Goal: Information Seeking & Learning: Learn about a topic

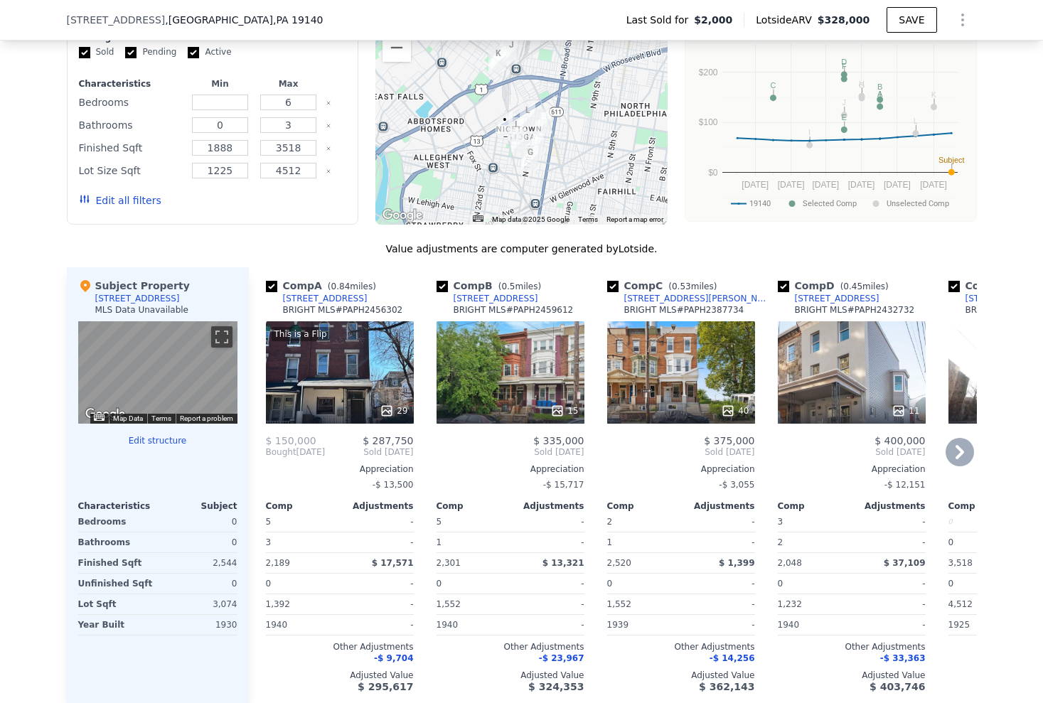
click at [517, 418] on div "15" at bounding box center [511, 411] width 136 height 14
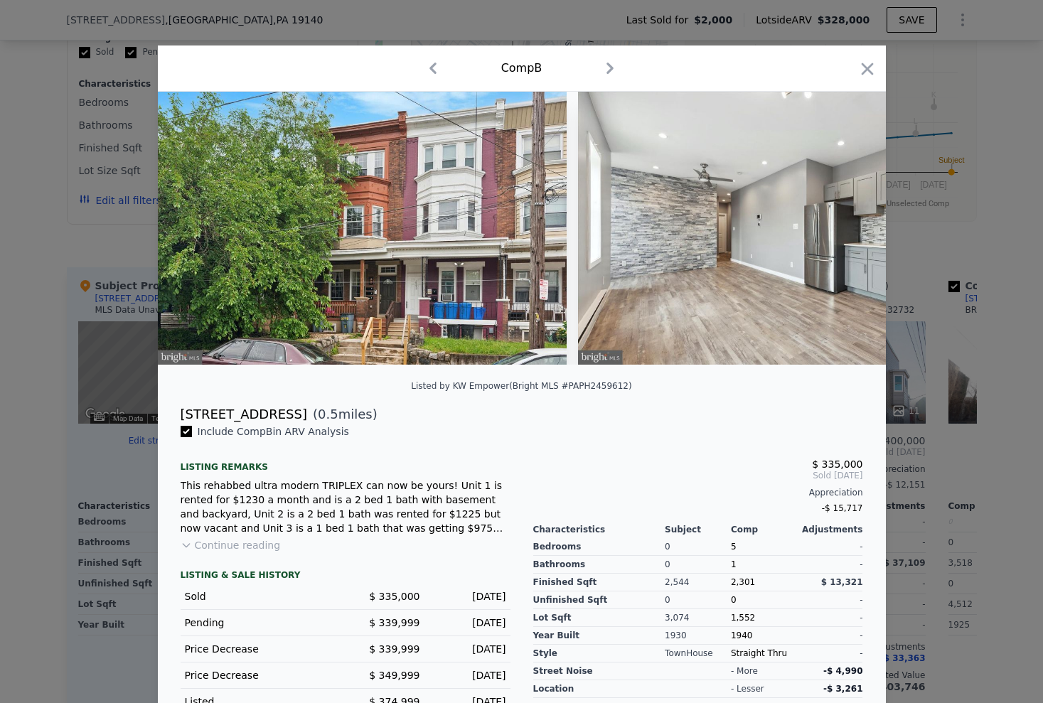
click at [56, 319] on div at bounding box center [521, 351] width 1043 height 703
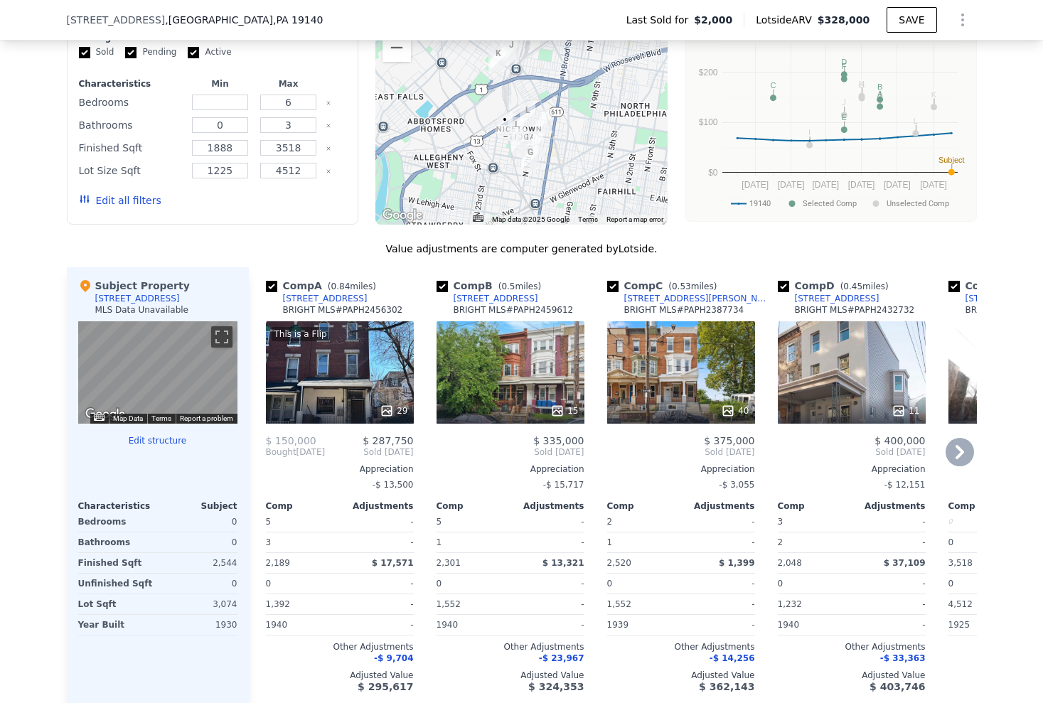
click at [491, 458] on span "Sold [DATE]" at bounding box center [511, 452] width 148 height 11
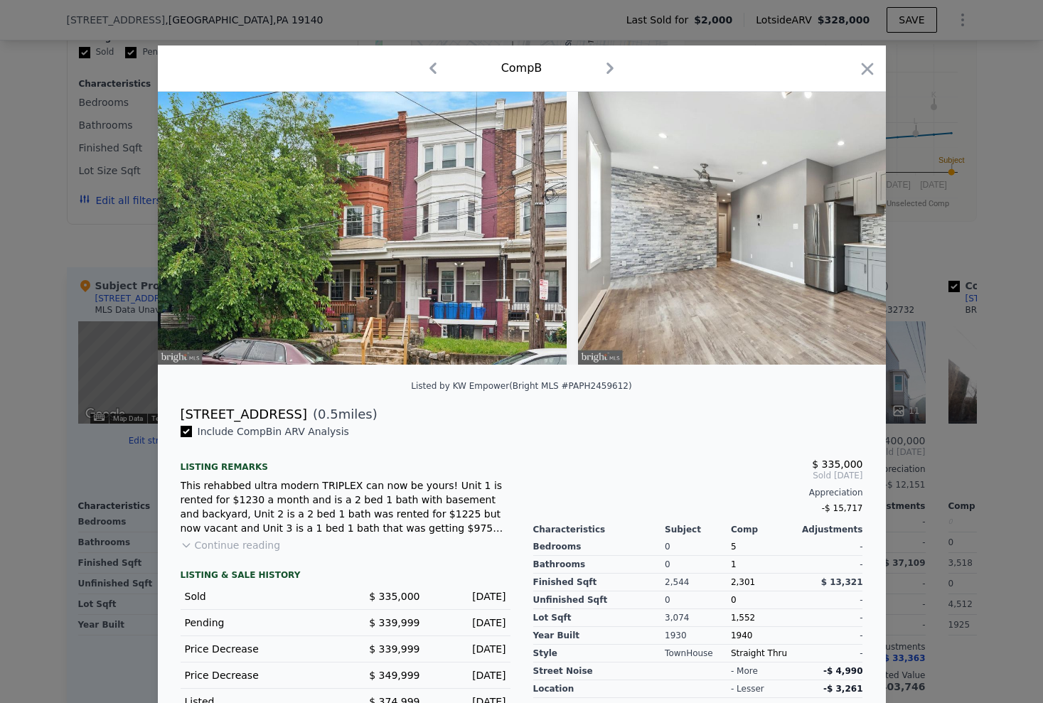
click at [257, 405] on div "Listed by KW Empower (Bright MLS #PAPH2459612)" at bounding box center [522, 390] width 728 height 28
click at [257, 437] on span "Include Comp B in ARV Analysis" at bounding box center [273, 431] width 163 height 11
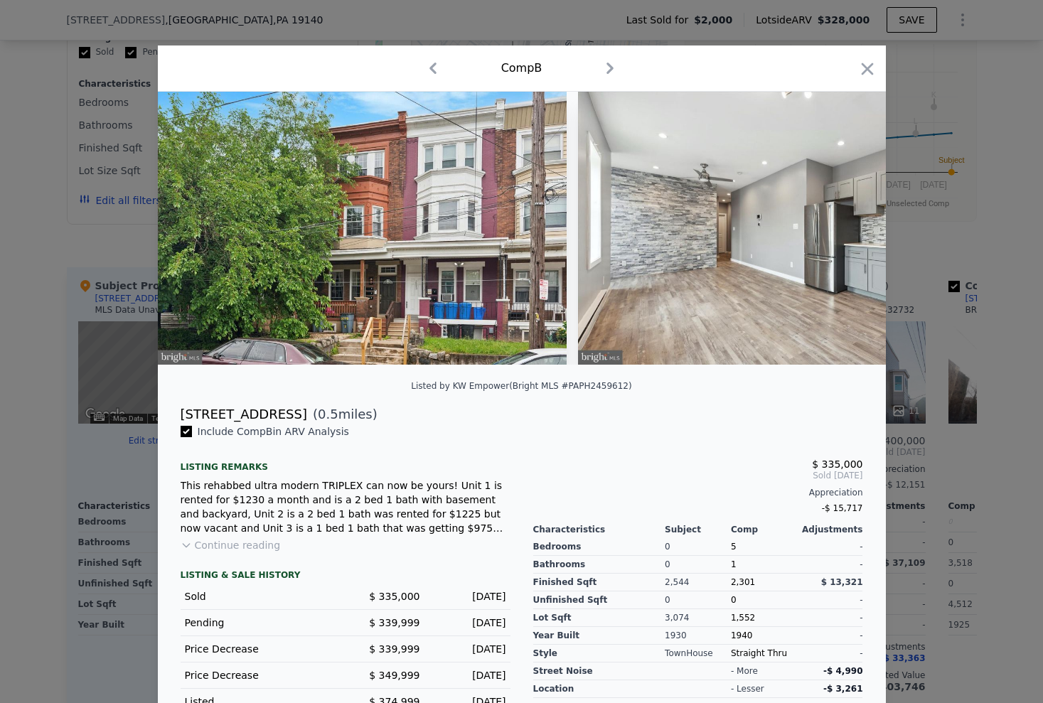
click at [339, 376] on div at bounding box center [522, 234] width 728 height 285
click at [131, 461] on div at bounding box center [521, 351] width 1043 height 703
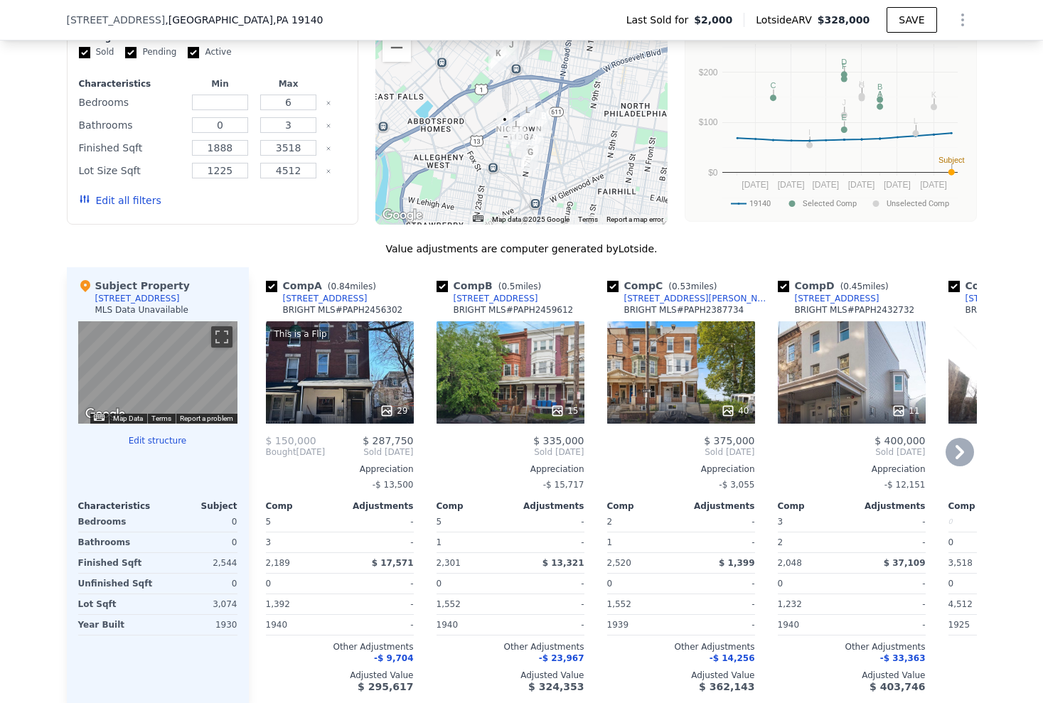
click at [501, 292] on span "0.5" at bounding box center [508, 287] width 14 height 10
click at [485, 304] on div "[STREET_ADDRESS]" at bounding box center [496, 298] width 85 height 11
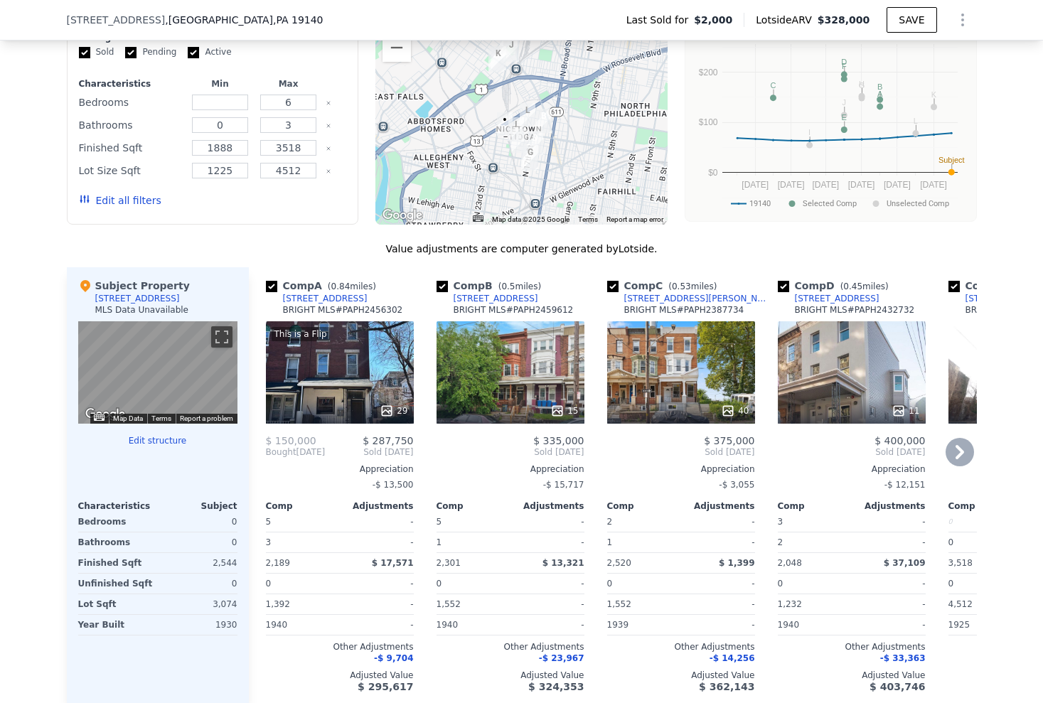
click at [480, 297] on div "[STREET_ADDRESS]" at bounding box center [496, 298] width 85 height 11
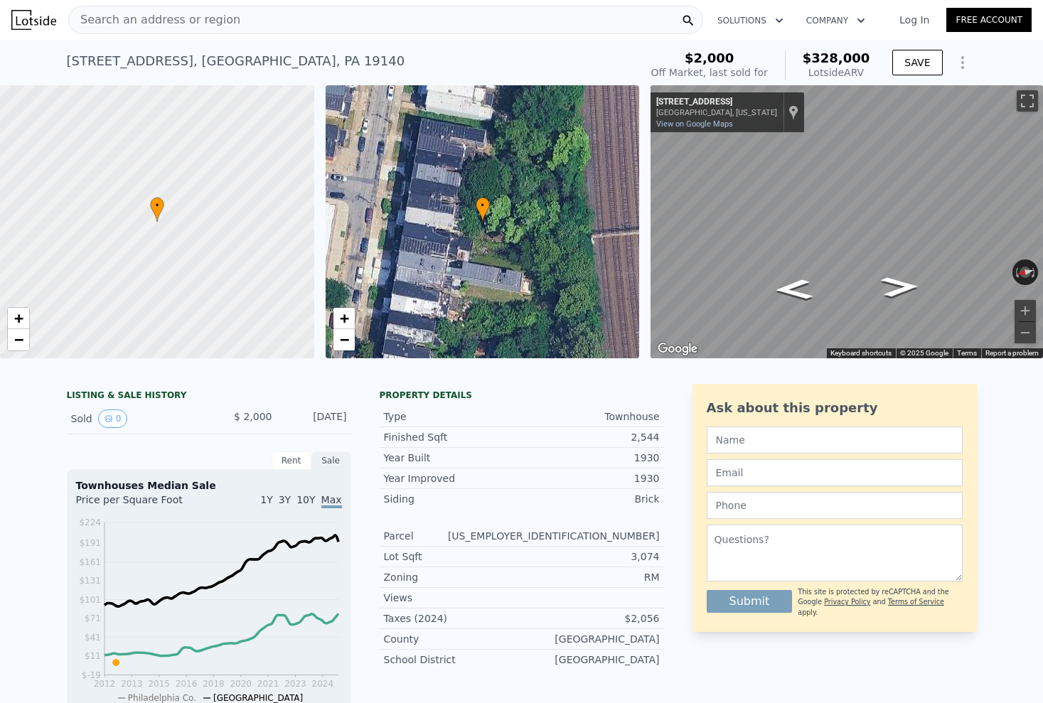
click at [667, 21] on div "Search an address or region" at bounding box center [385, 20] width 635 height 28
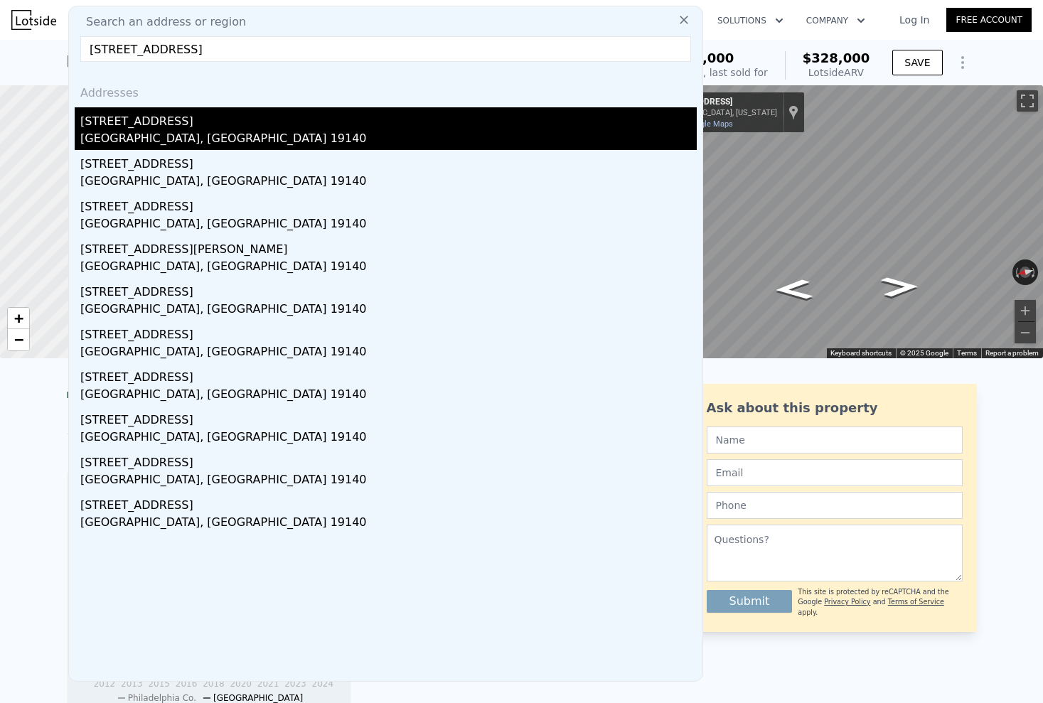
type input "[STREET_ADDRESS]"
click at [338, 112] on div "[STREET_ADDRESS]" at bounding box center [388, 118] width 617 height 23
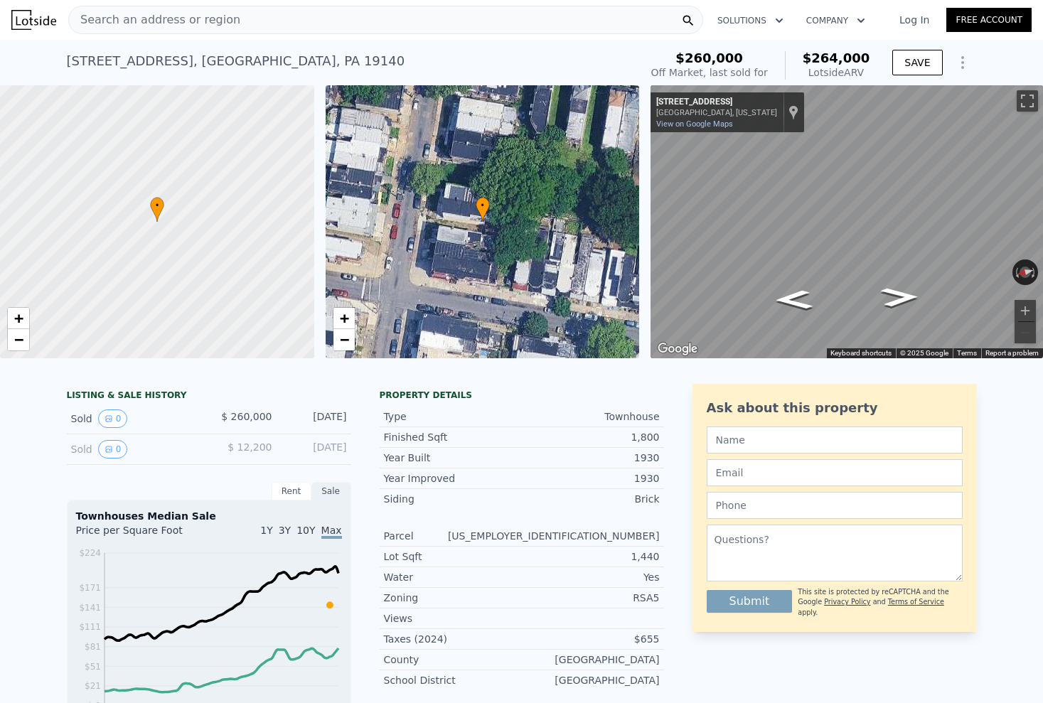
click at [482, 23] on div "Search an address or region" at bounding box center [385, 20] width 635 height 28
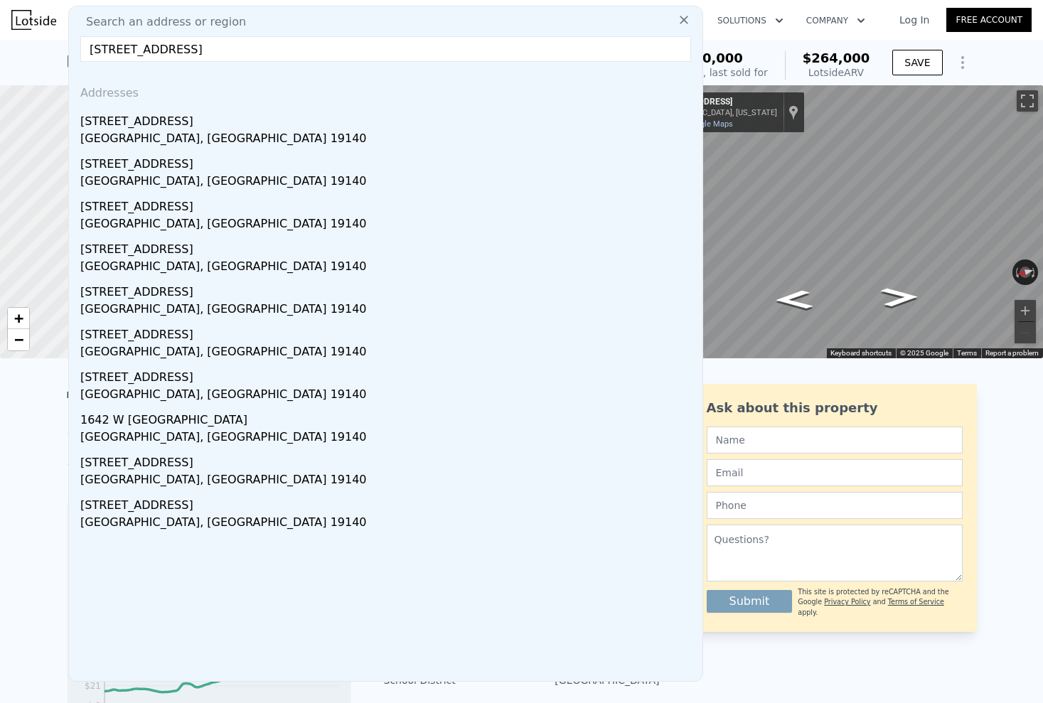
type input "[STREET_ADDRESS]"
click at [349, 95] on div "Addresses" at bounding box center [386, 90] width 622 height 34
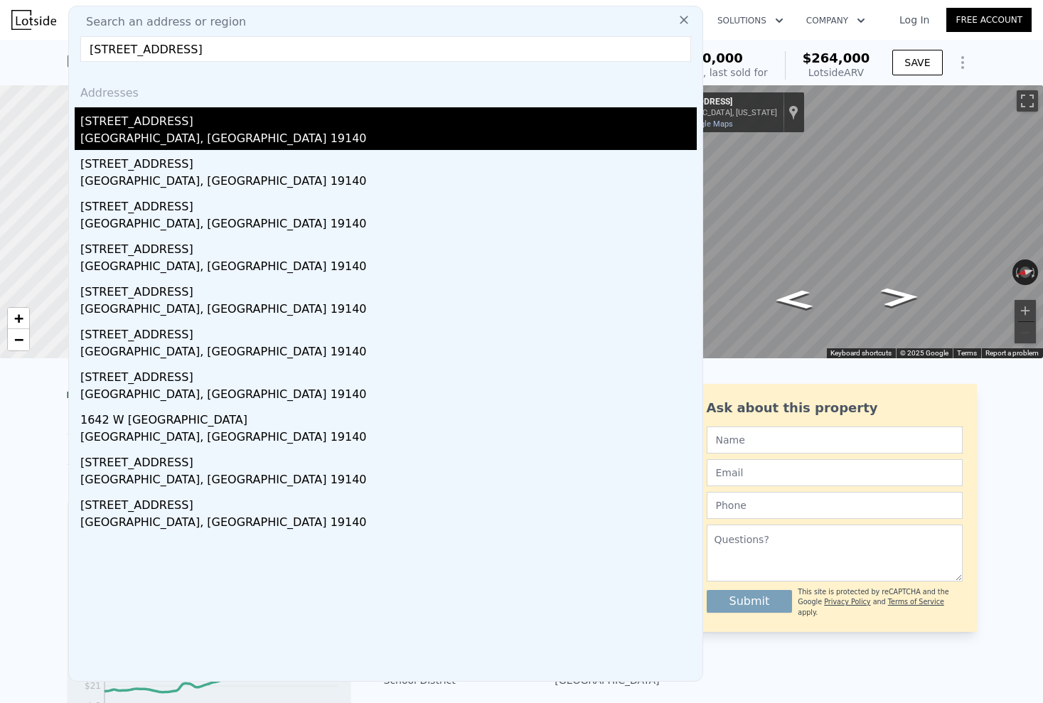
click at [245, 149] on div "[GEOGRAPHIC_DATA], [GEOGRAPHIC_DATA] 19140" at bounding box center [388, 140] width 617 height 20
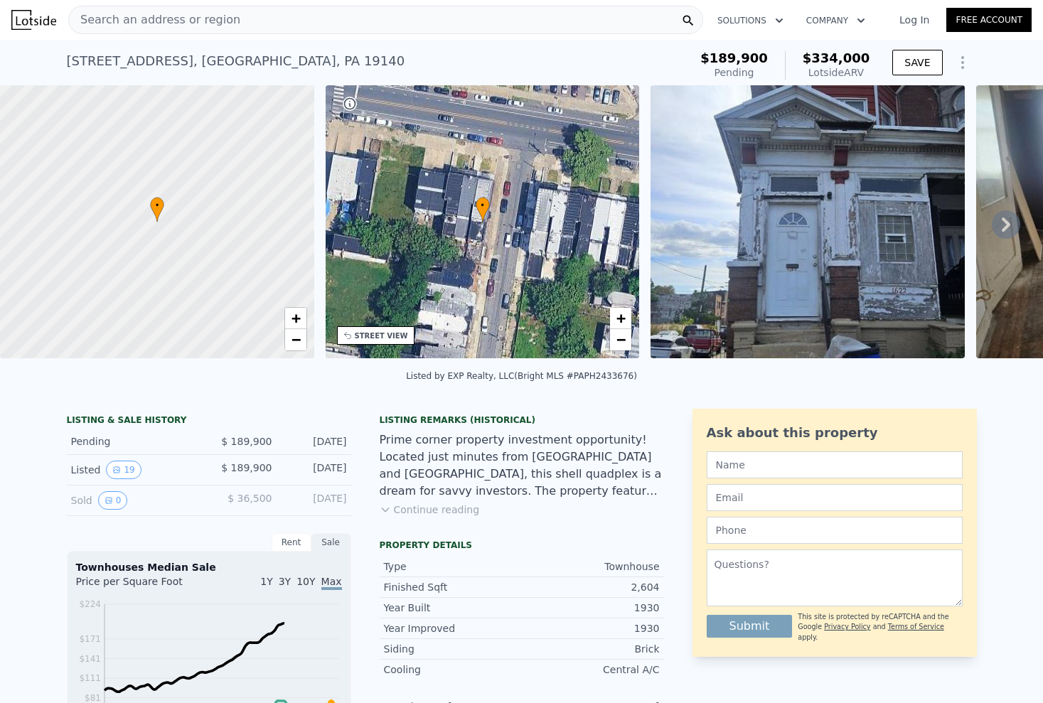
click at [393, 506] on button "Continue reading" at bounding box center [430, 510] width 100 height 14
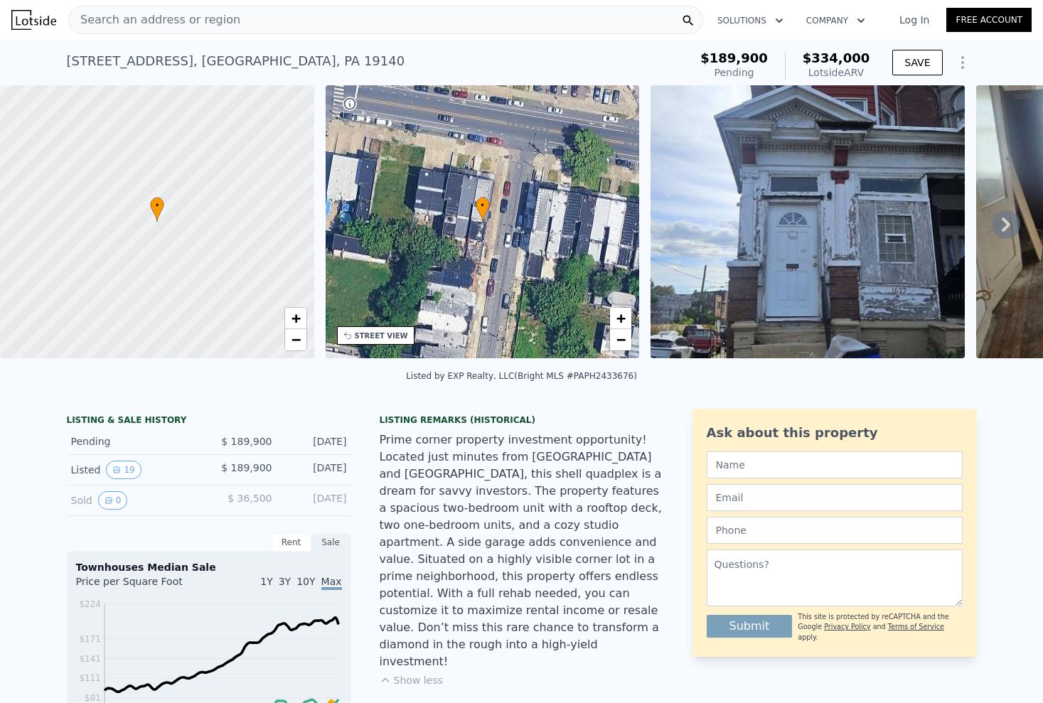
click at [499, 20] on div "Search an address or region" at bounding box center [385, 20] width 635 height 28
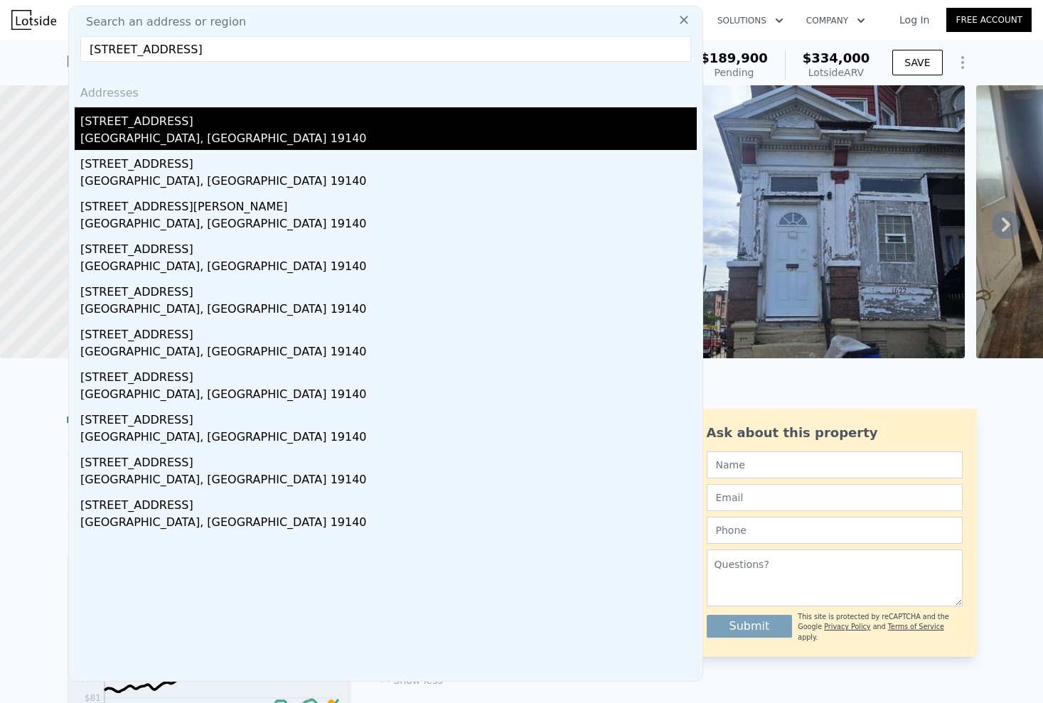
type input "[STREET_ADDRESS]"
click at [172, 126] on div "[STREET_ADDRESS]" at bounding box center [388, 118] width 617 height 23
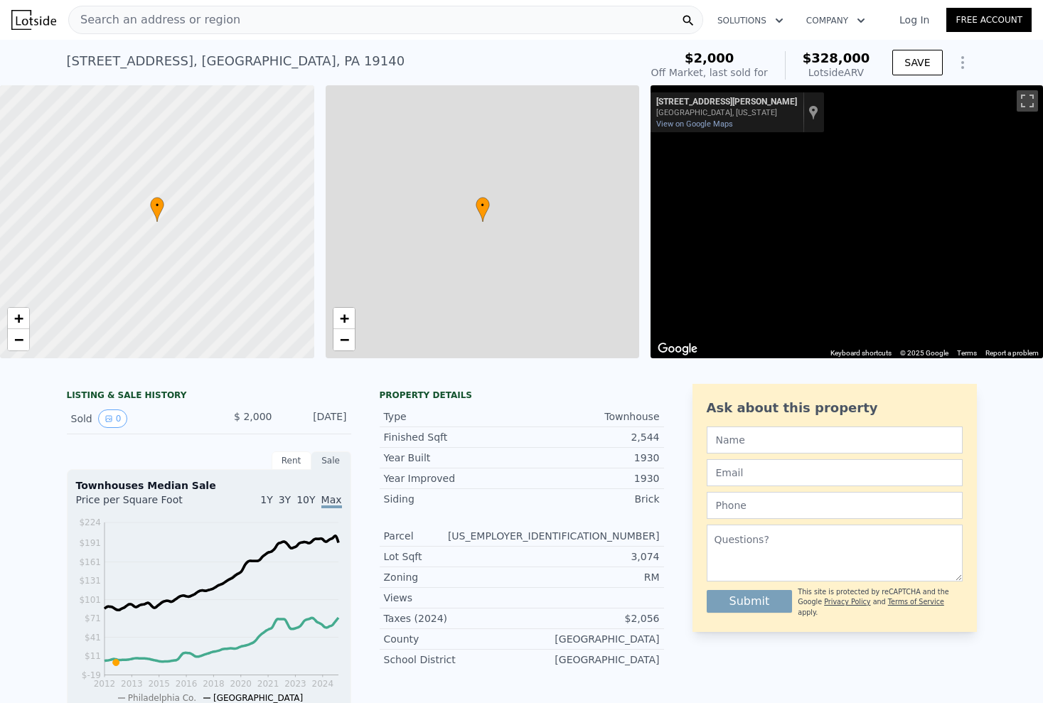
type input "$ 328,000"
type input "1888"
type input "$ 301,828"
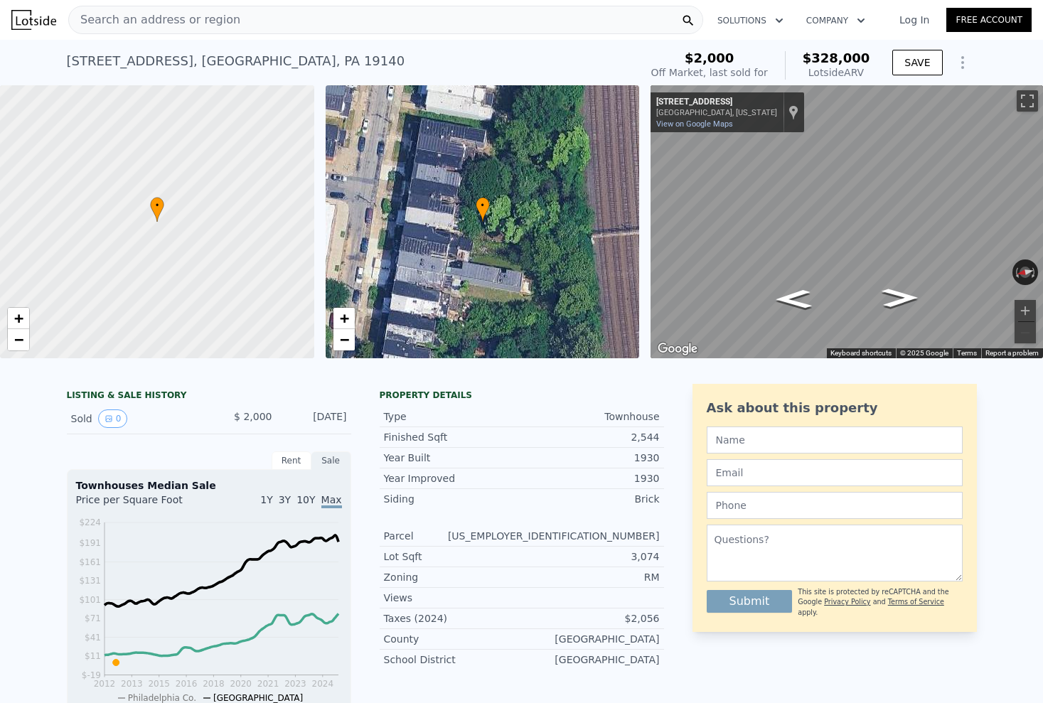
click at [624, 24] on div "Search an address or region" at bounding box center [385, 20] width 635 height 28
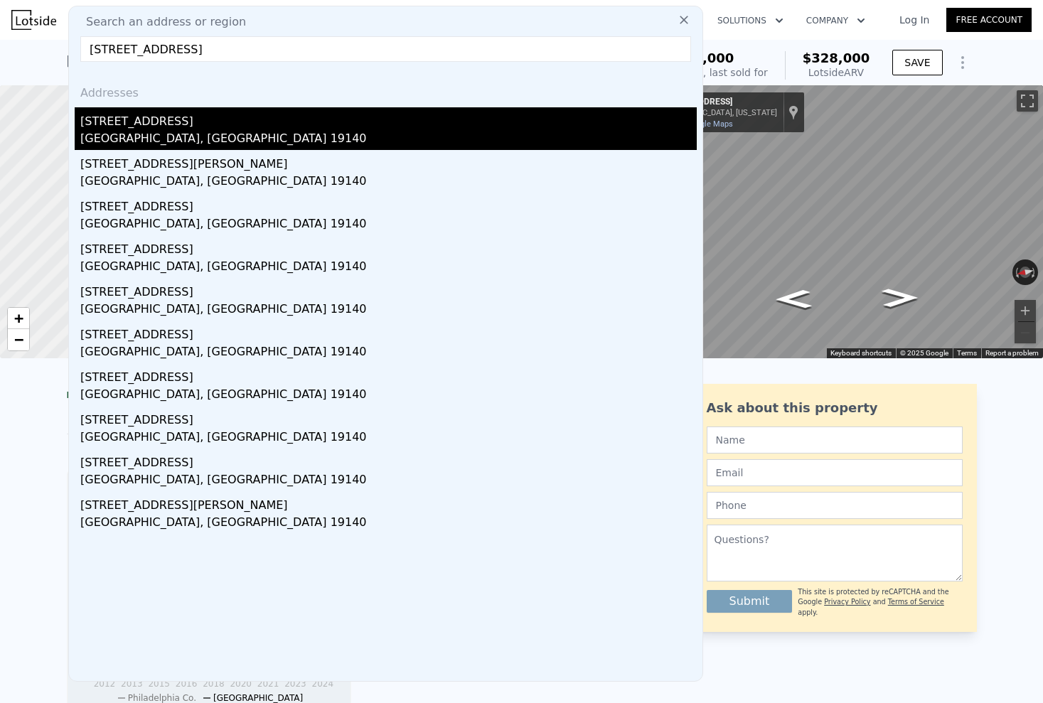
type input "[STREET_ADDRESS]"
click at [441, 110] on div "[STREET_ADDRESS]" at bounding box center [388, 118] width 617 height 23
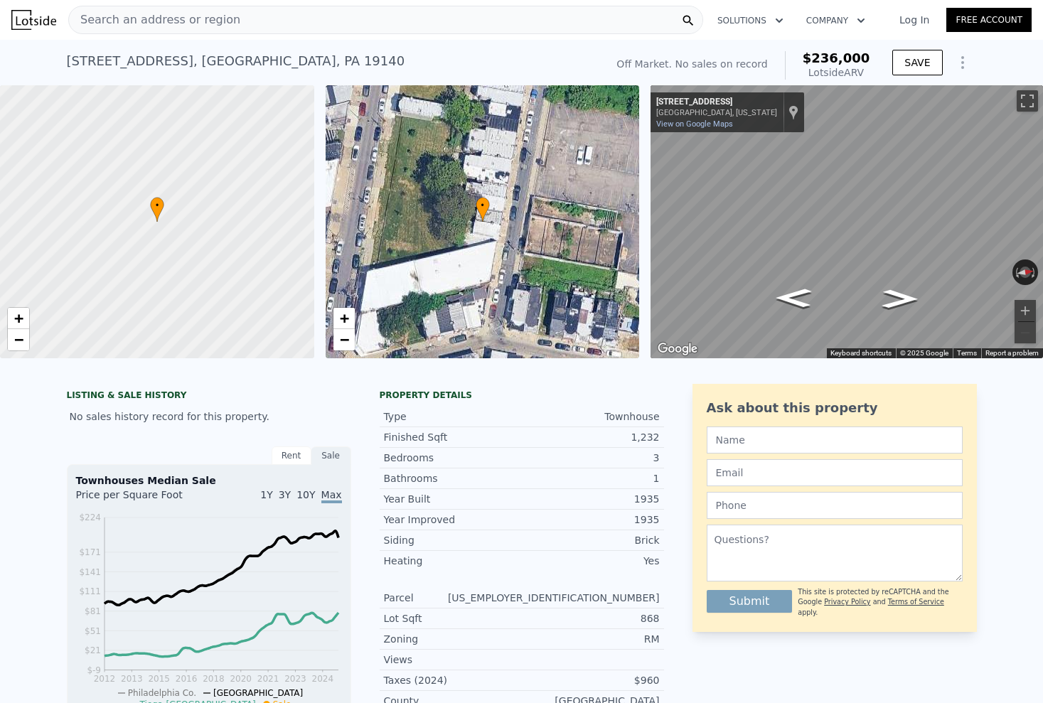
click at [351, 14] on div "Search an address or region" at bounding box center [385, 20] width 635 height 28
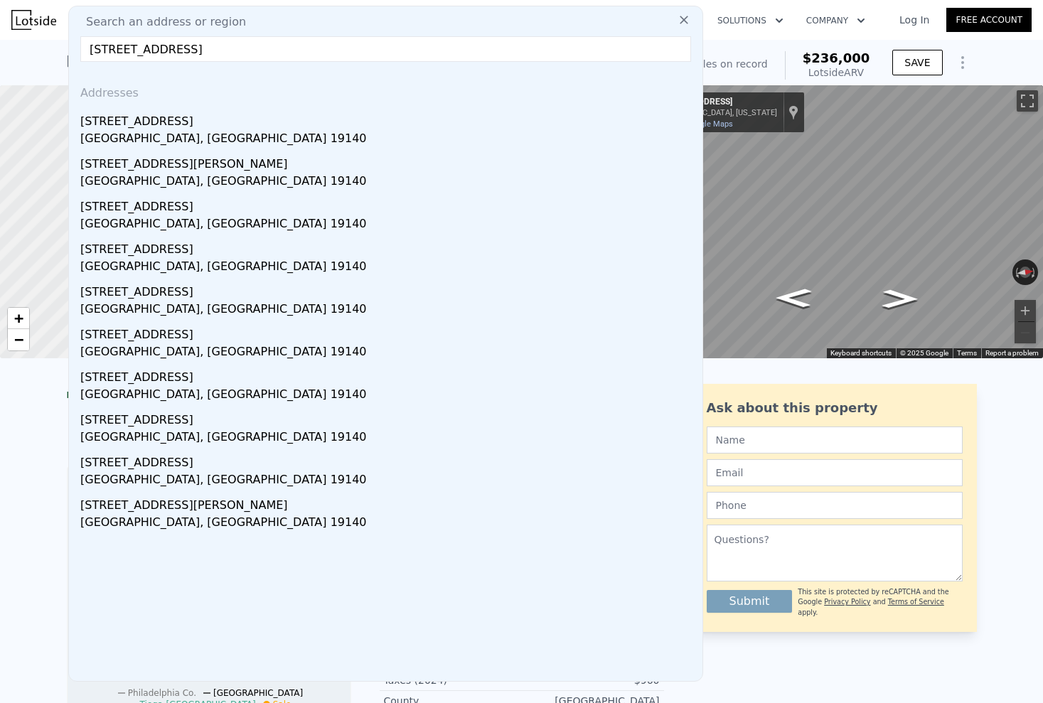
type input "[STREET_ADDRESS]"
click at [678, 28] on button at bounding box center [684, 19] width 26 height 28
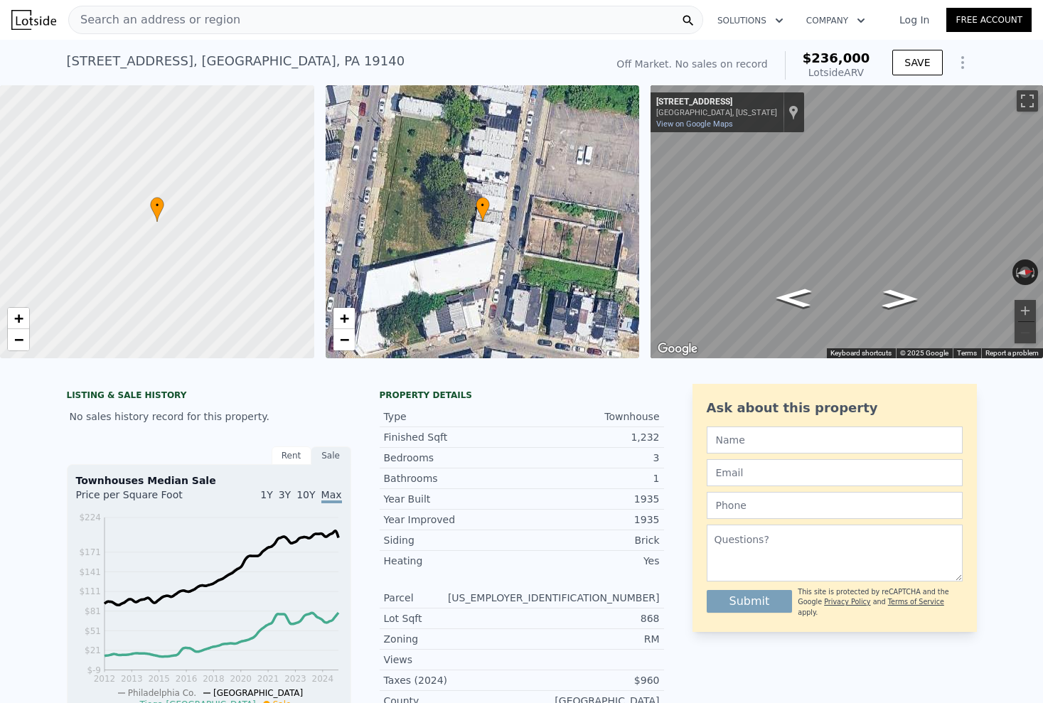
click at [602, 22] on div "Search an address or region" at bounding box center [385, 20] width 635 height 28
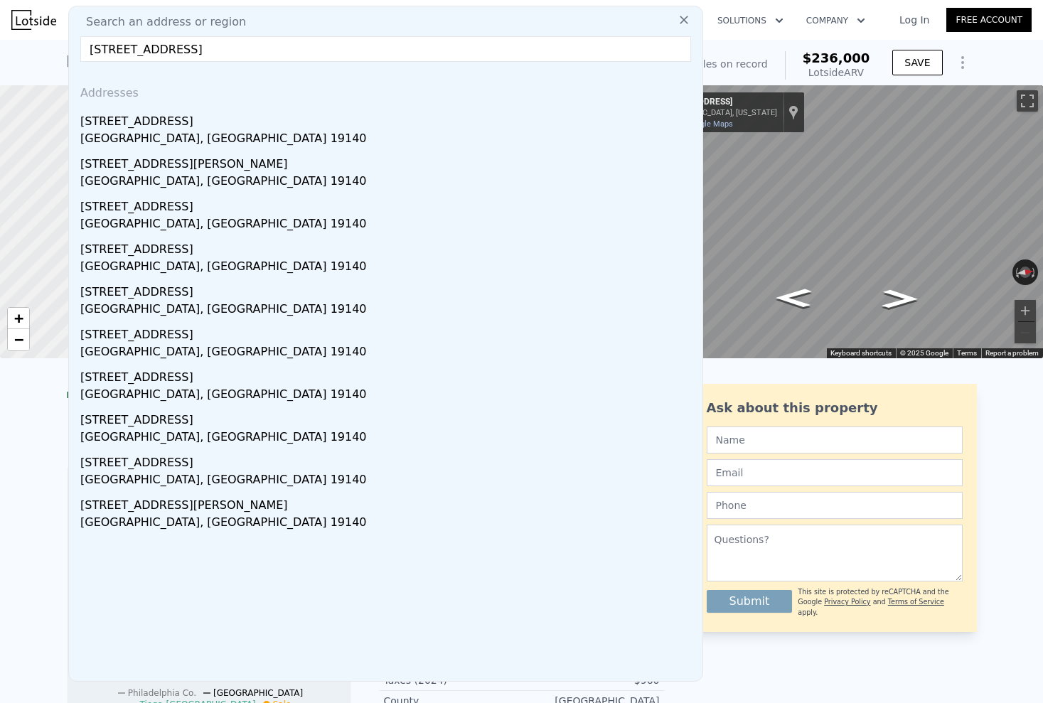
click at [327, 55] on input "[STREET_ADDRESS]" at bounding box center [385, 49] width 611 height 26
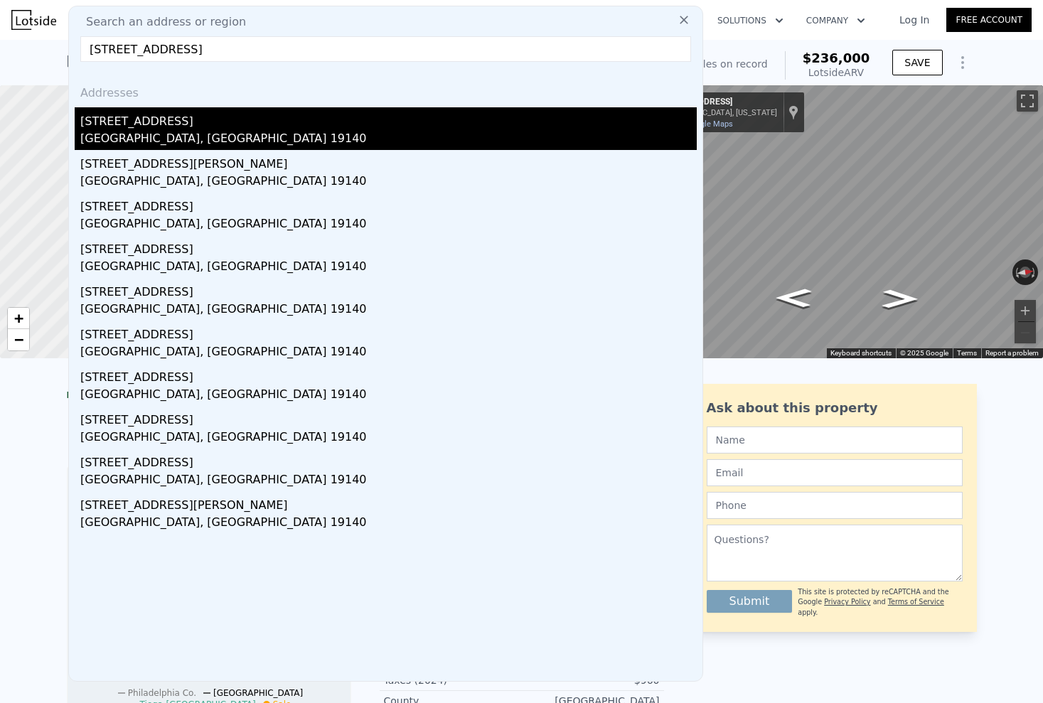
type input "[STREET_ADDRESS]"
click at [391, 117] on div "[STREET_ADDRESS]" at bounding box center [388, 118] width 617 height 23
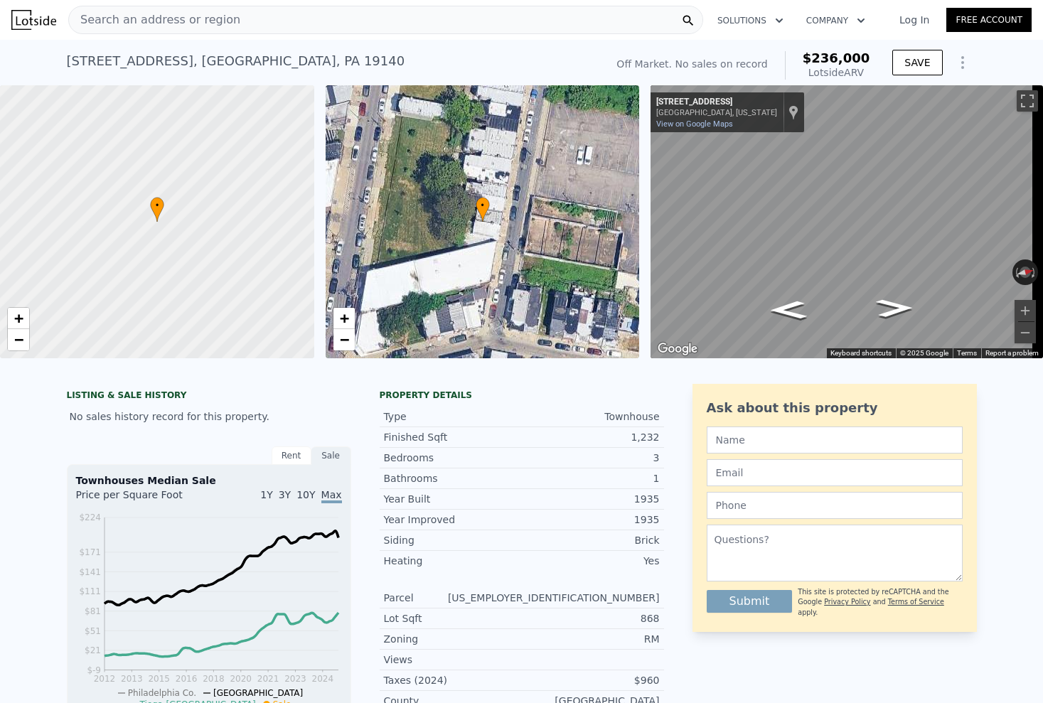
click at [318, 22] on div "Search an address or region" at bounding box center [385, 20] width 635 height 28
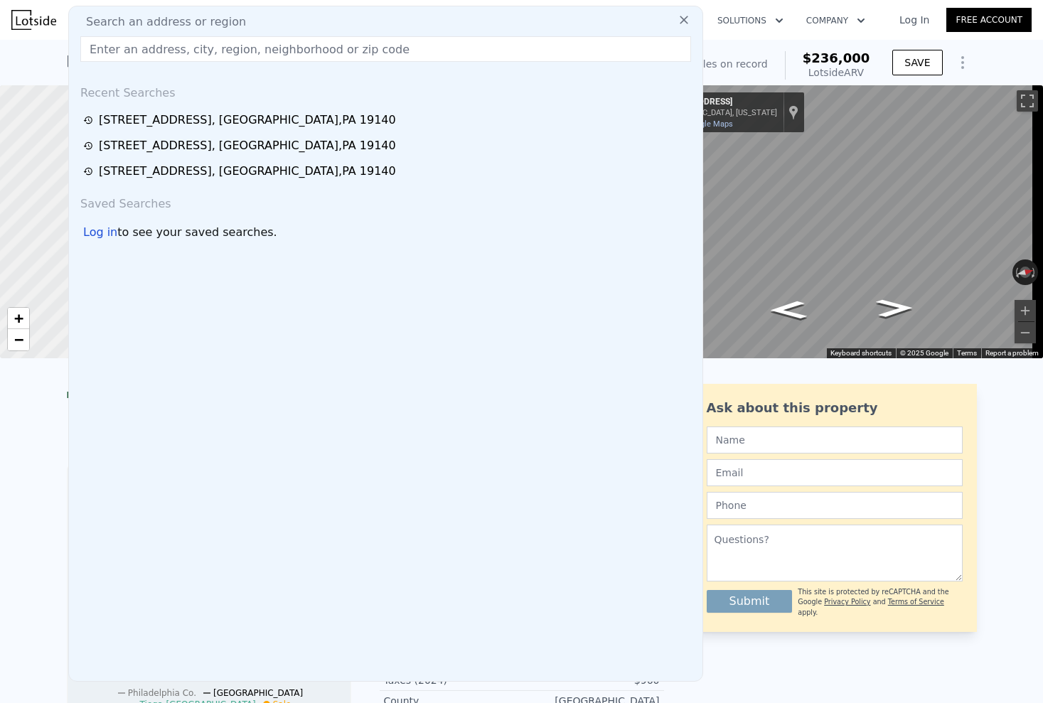
click at [318, 23] on div "Search an address or region" at bounding box center [386, 22] width 622 height 17
click at [297, 47] on input "text" at bounding box center [385, 49] width 611 height 26
paste input "[STREET_ADDRESS]"
type input "[STREET_ADDRESS]"
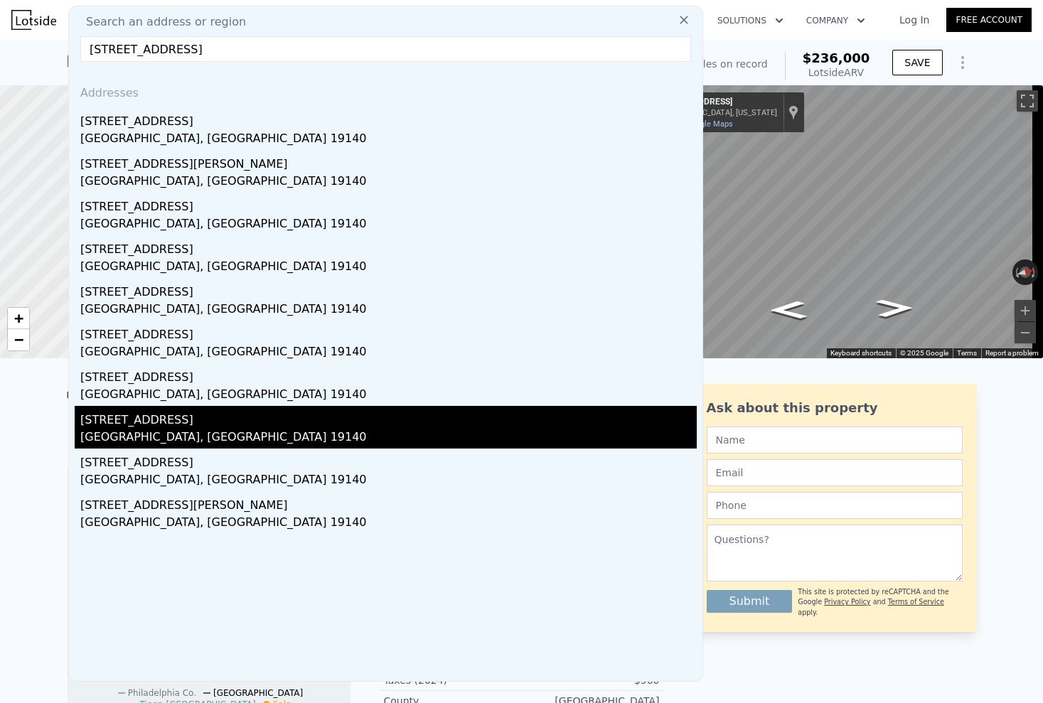
click at [165, 413] on div "[STREET_ADDRESS]" at bounding box center [388, 417] width 617 height 23
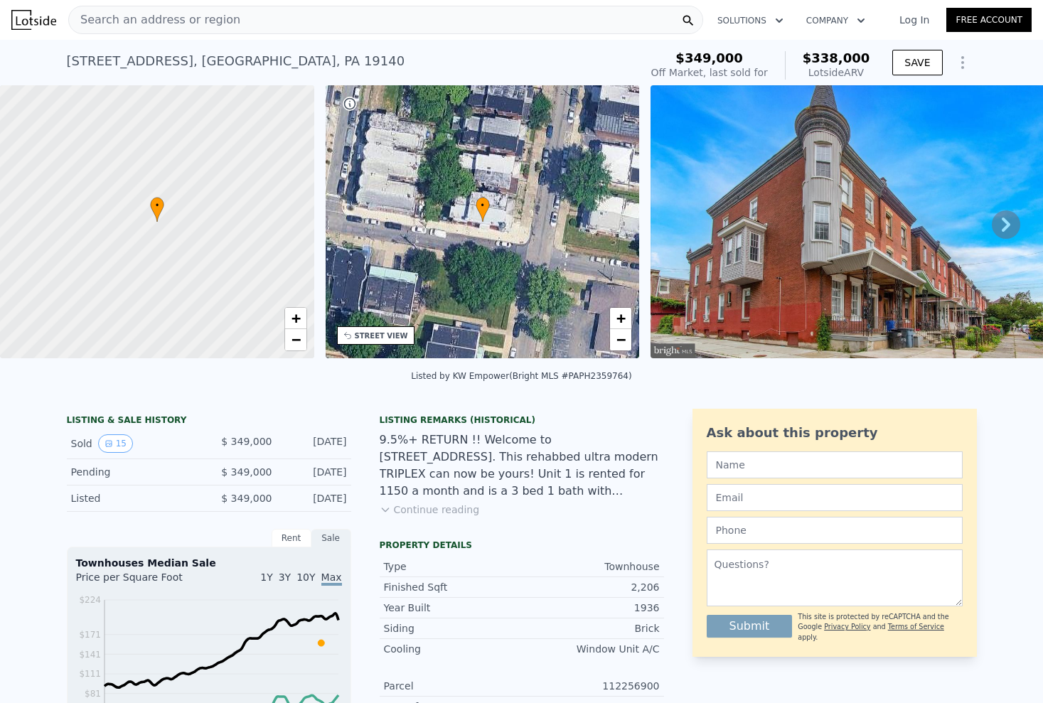
click at [258, 16] on div "Search an address or region" at bounding box center [385, 20] width 635 height 28
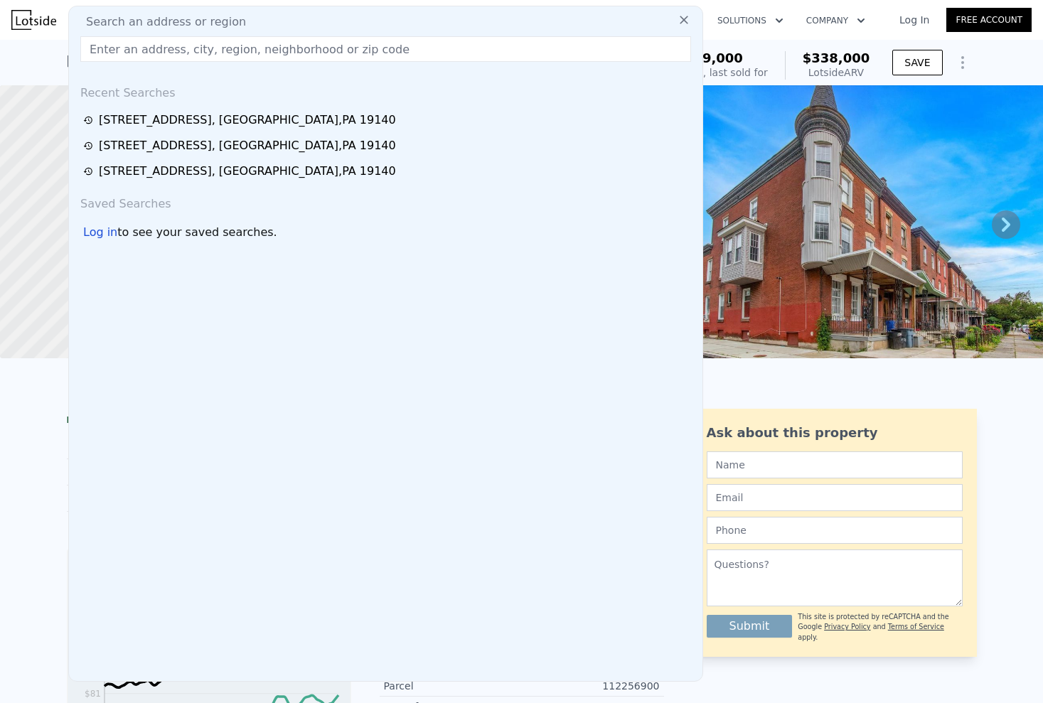
click at [240, 58] on input "text" at bounding box center [385, 49] width 611 height 26
type input "[STREET_ADDRESS]"
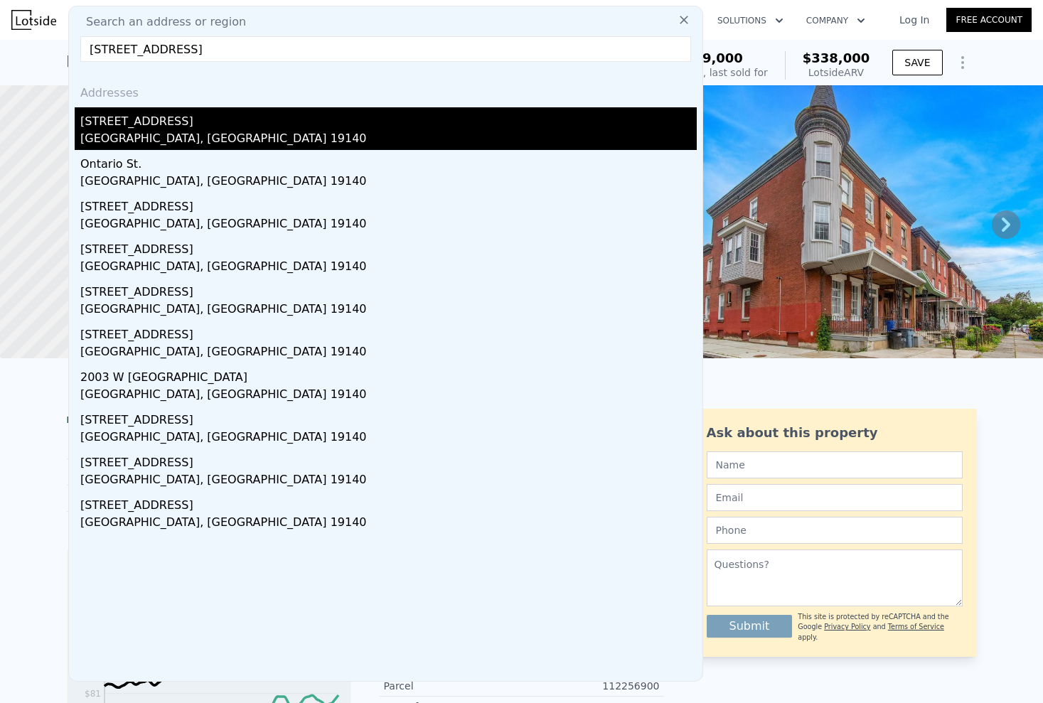
click at [240, 133] on div "[GEOGRAPHIC_DATA], [GEOGRAPHIC_DATA] 19140" at bounding box center [388, 140] width 617 height 20
